Goal: Information Seeking & Learning: Learn about a topic

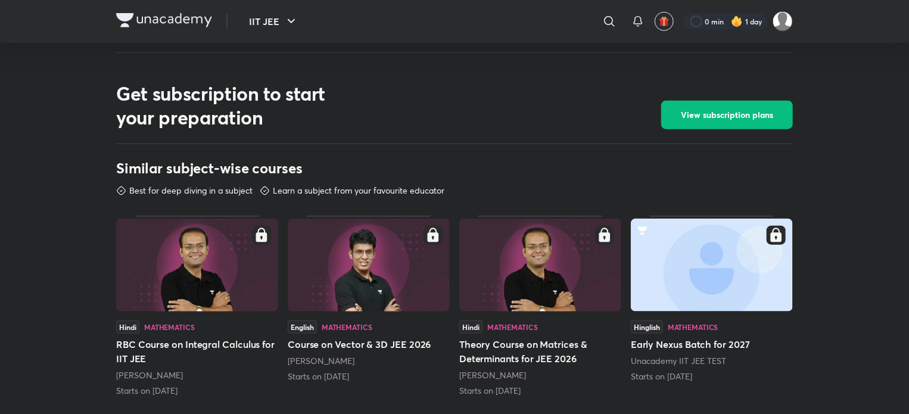
scroll to position [498, 0]
click at [386, 288] on img at bounding box center [369, 265] width 162 height 93
